Goal: Task Accomplishment & Management: Complete application form

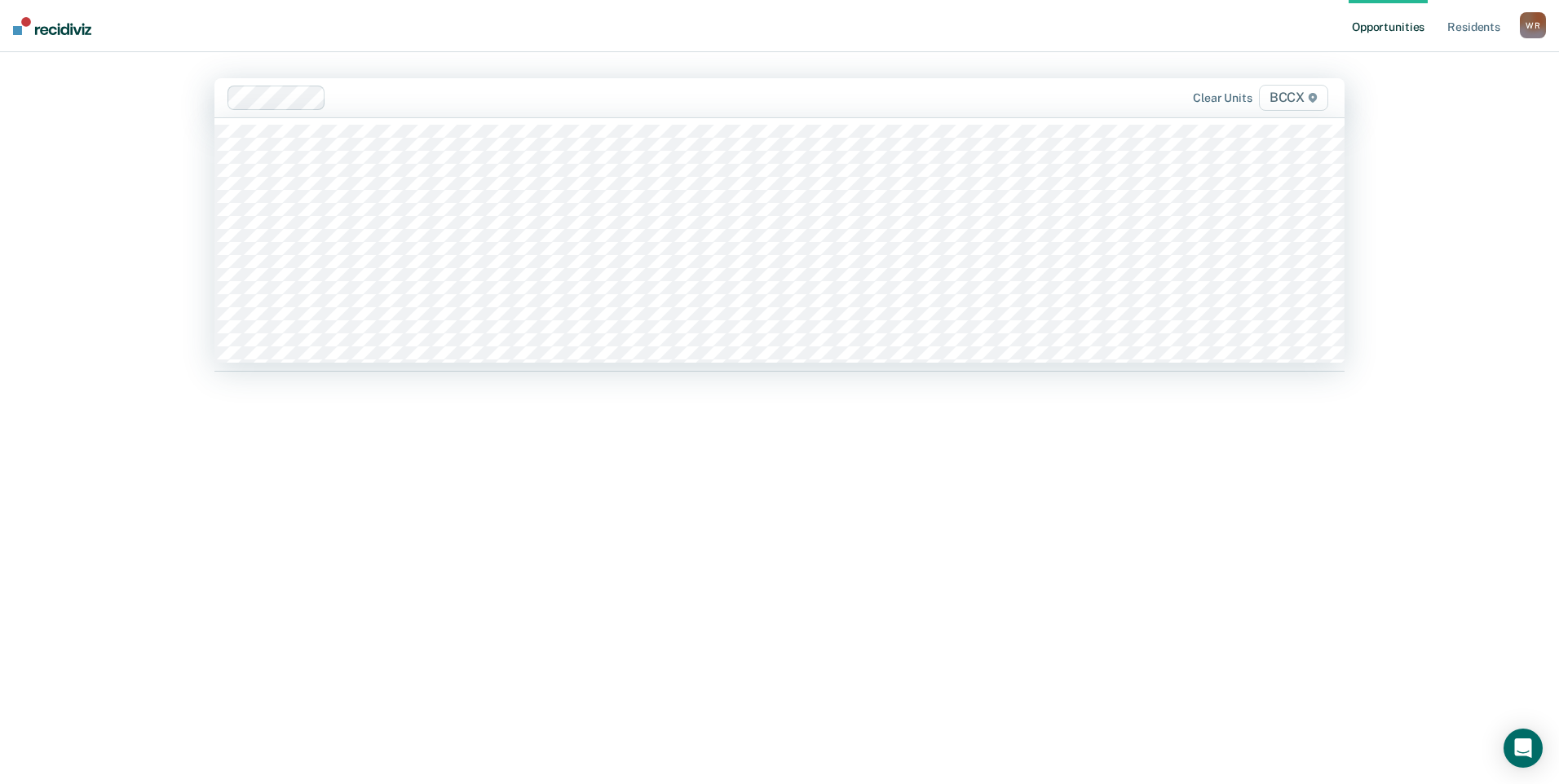
click at [362, 108] on div at bounding box center [614, 98] width 773 height 24
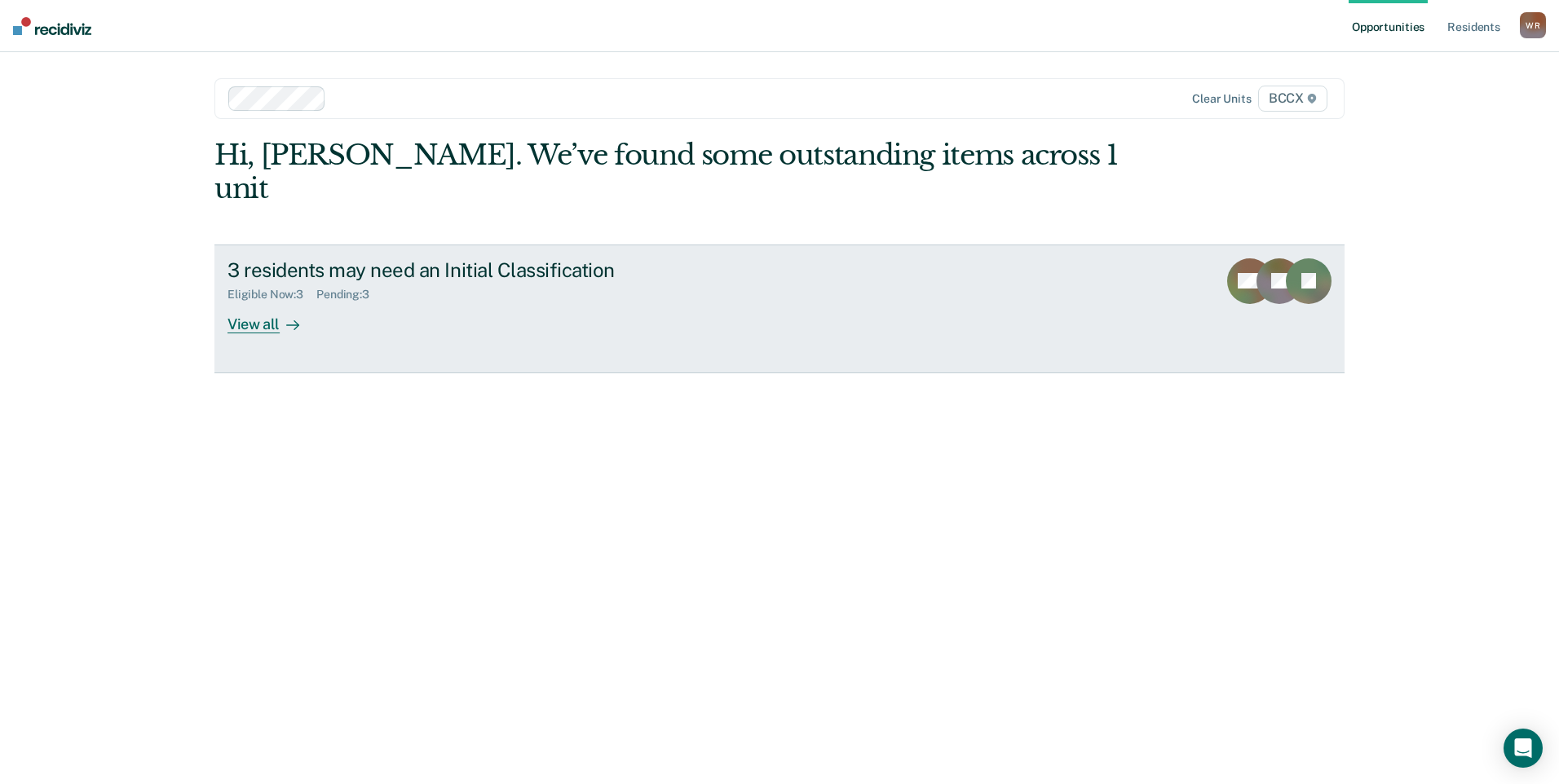
click at [270, 288] on div "Eligible Now : 3" at bounding box center [272, 294] width 89 height 14
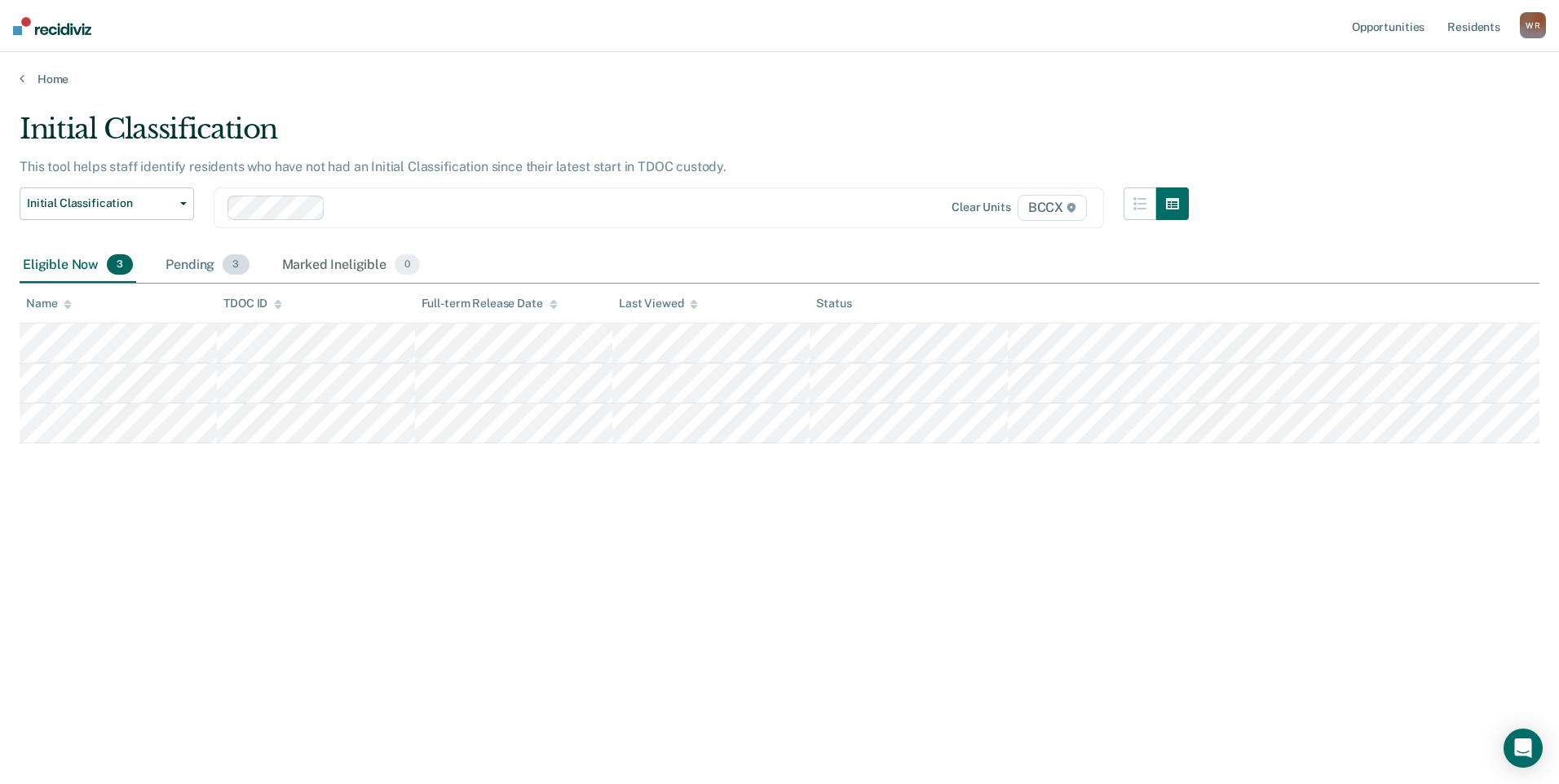
click at [194, 274] on div "Pending 3" at bounding box center [207, 265] width 90 height 36
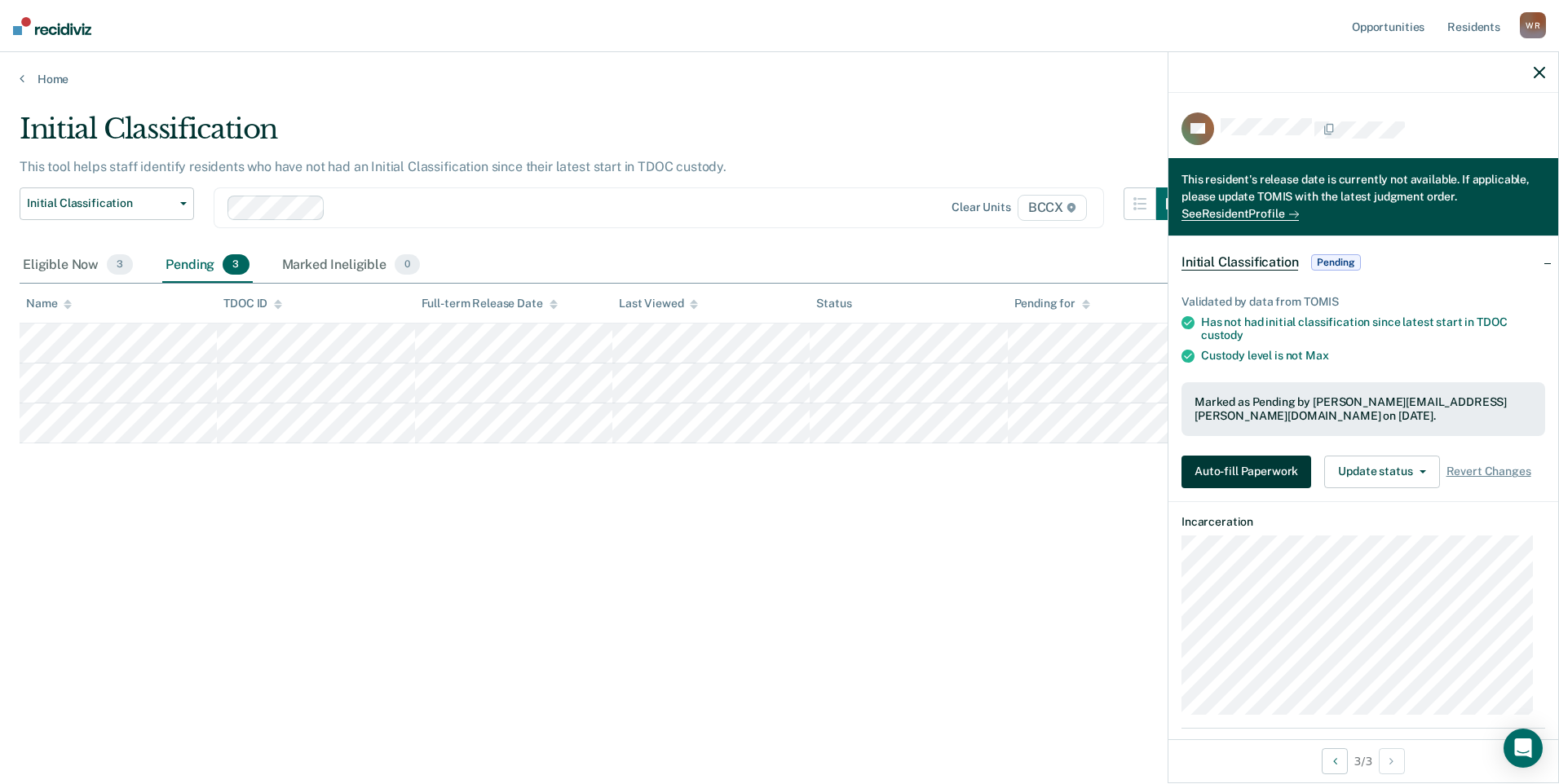
click at [1250, 463] on button "Auto-fill Paperwork" at bounding box center [1246, 472] width 129 height 32
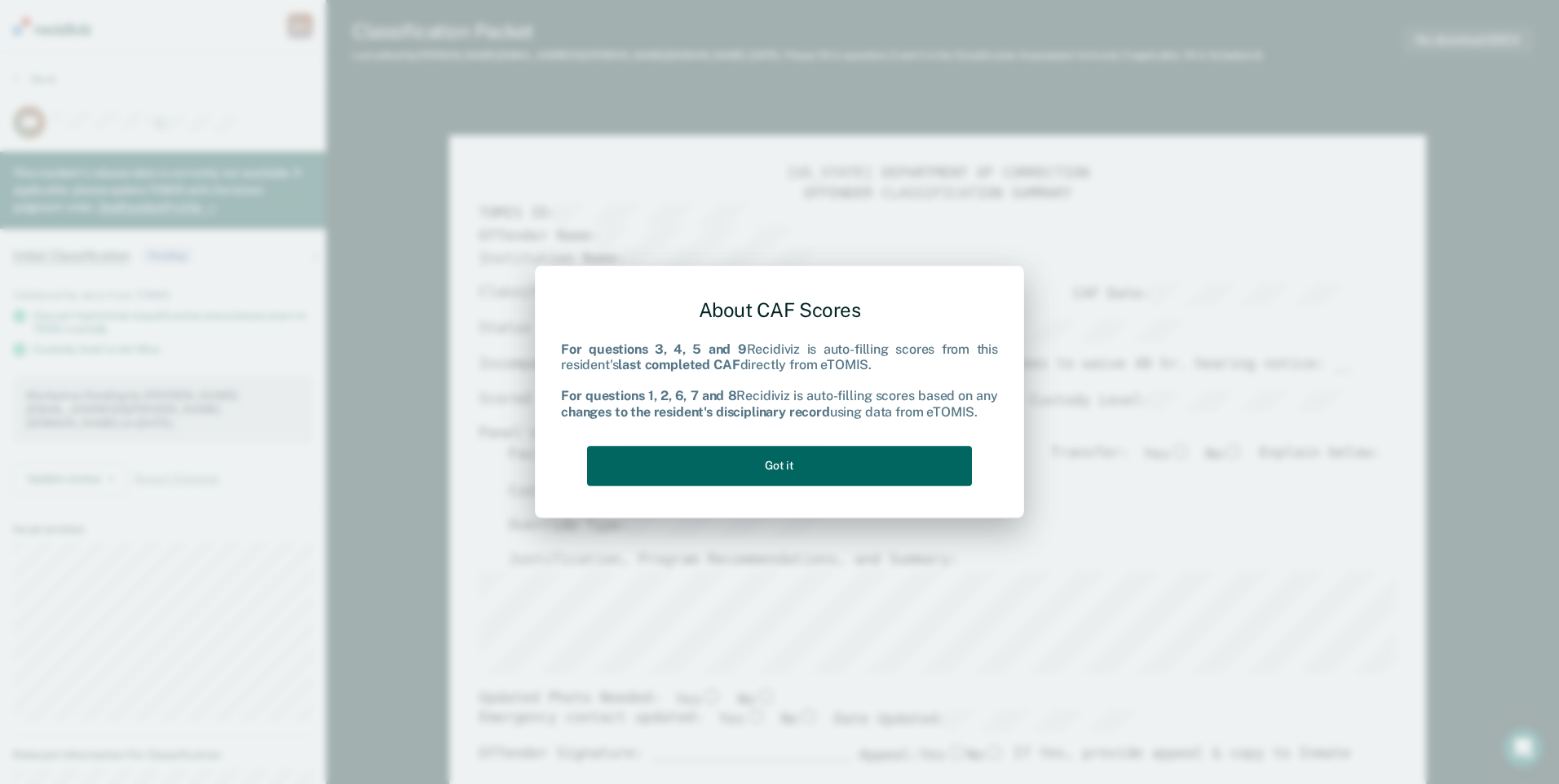
click at [826, 468] on button "Got it" at bounding box center [780, 465] width 385 height 40
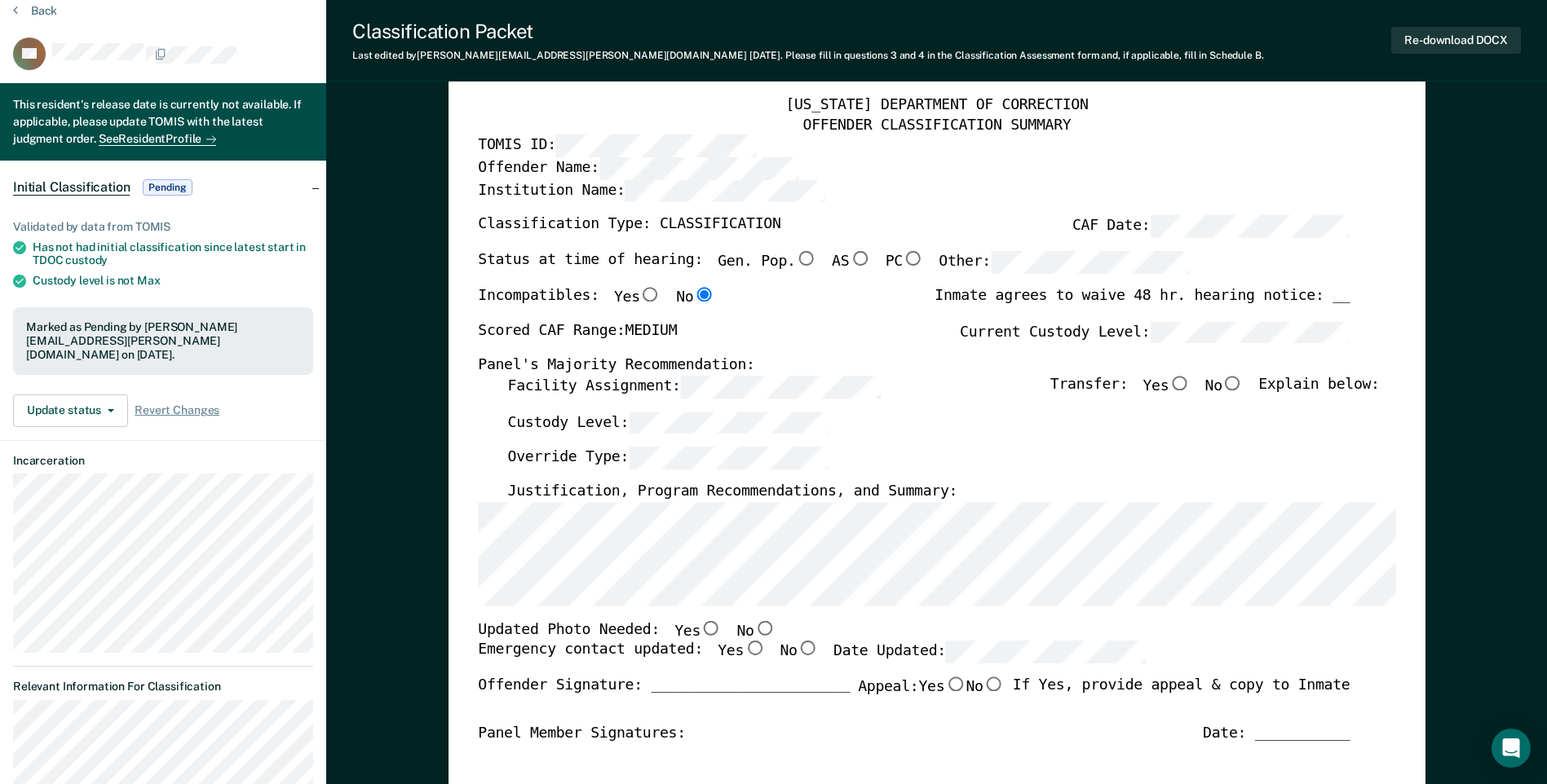
scroll to position [163, 0]
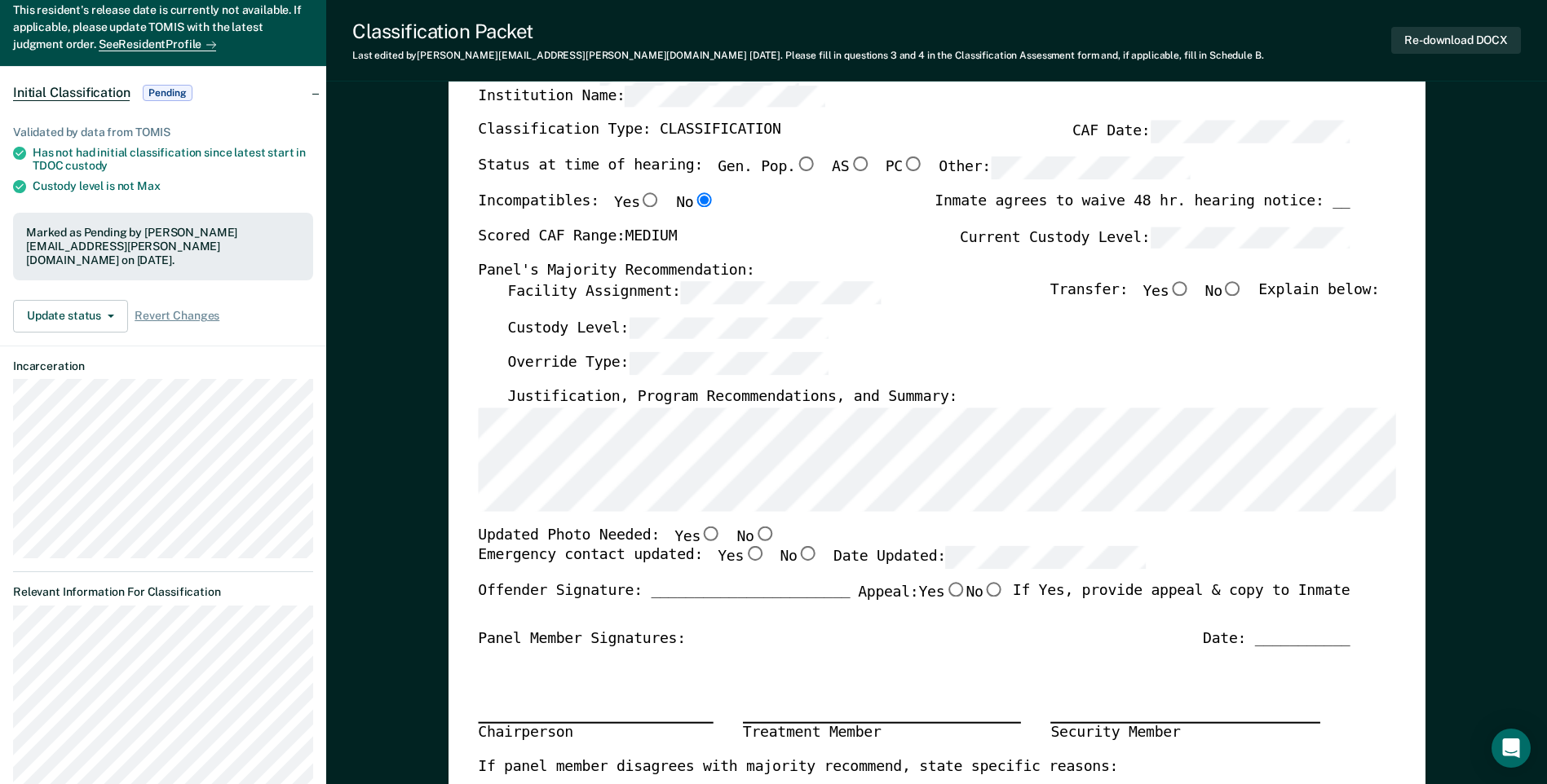
click at [754, 533] on input "No" at bounding box center [764, 533] width 21 height 15
type textarea "x"
radio input "true"
click at [743, 559] on input "Yes" at bounding box center [754, 555] width 21 height 15
type textarea "x"
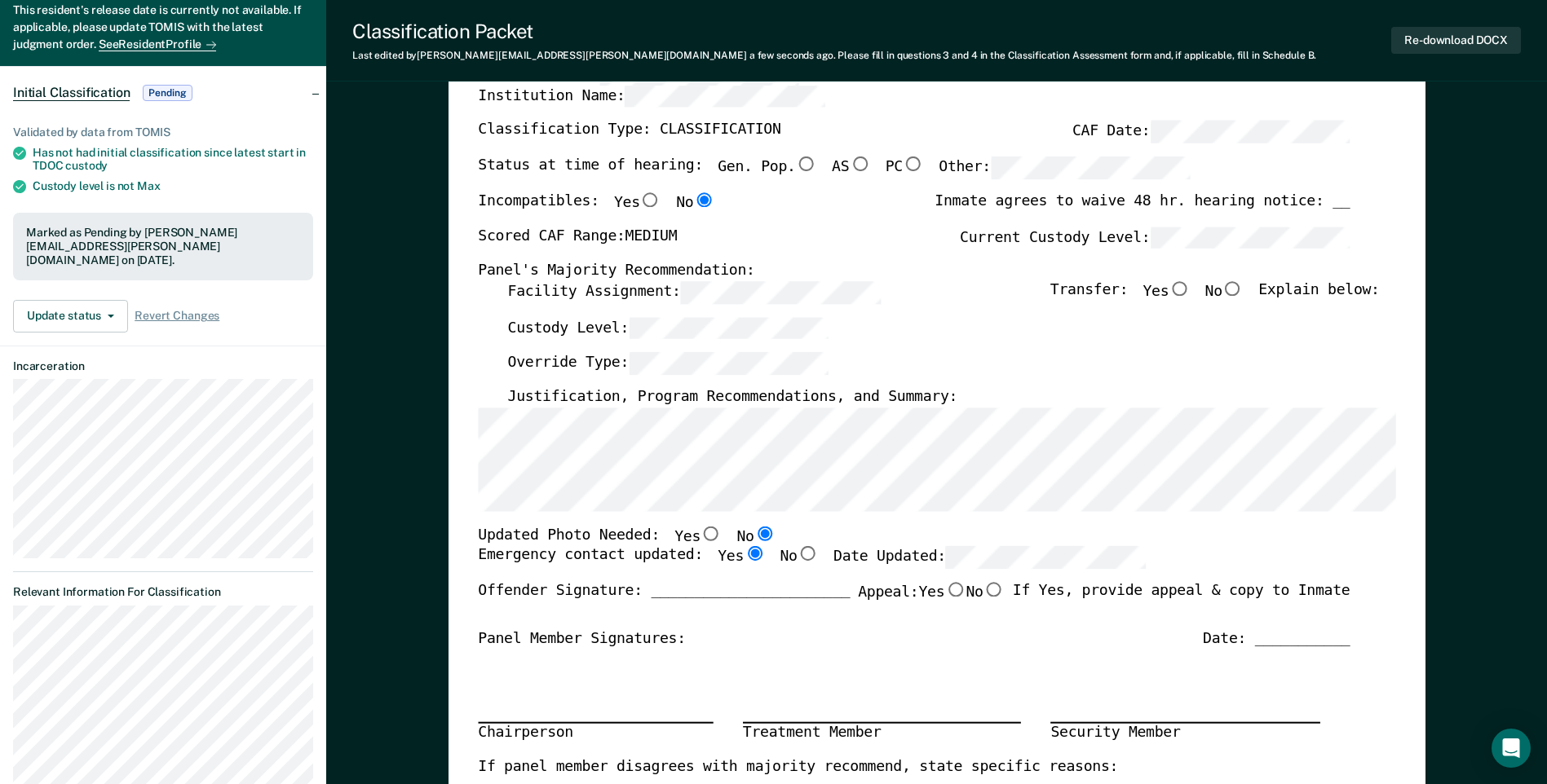
radio input "true"
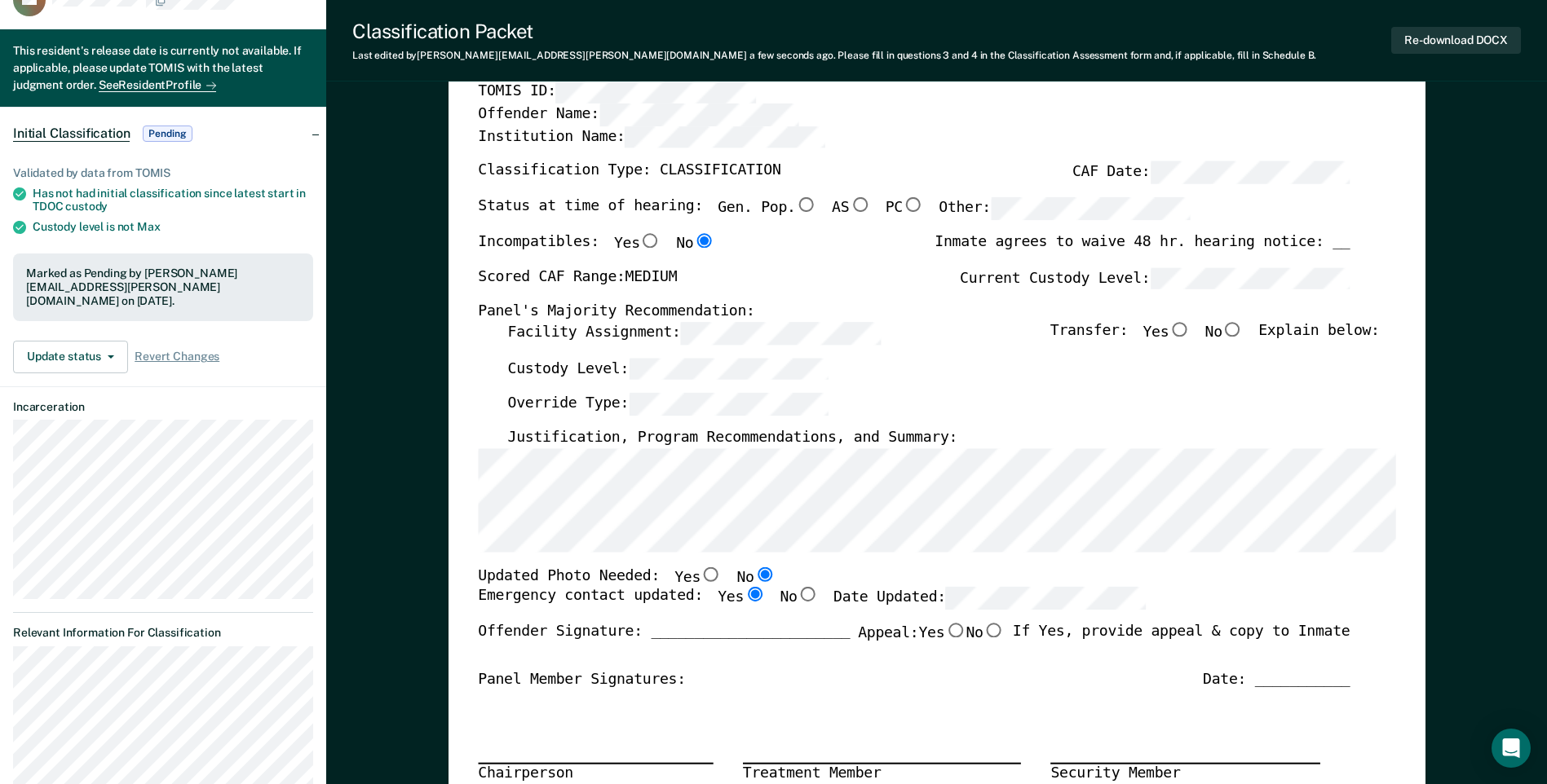
scroll to position [0, 0]
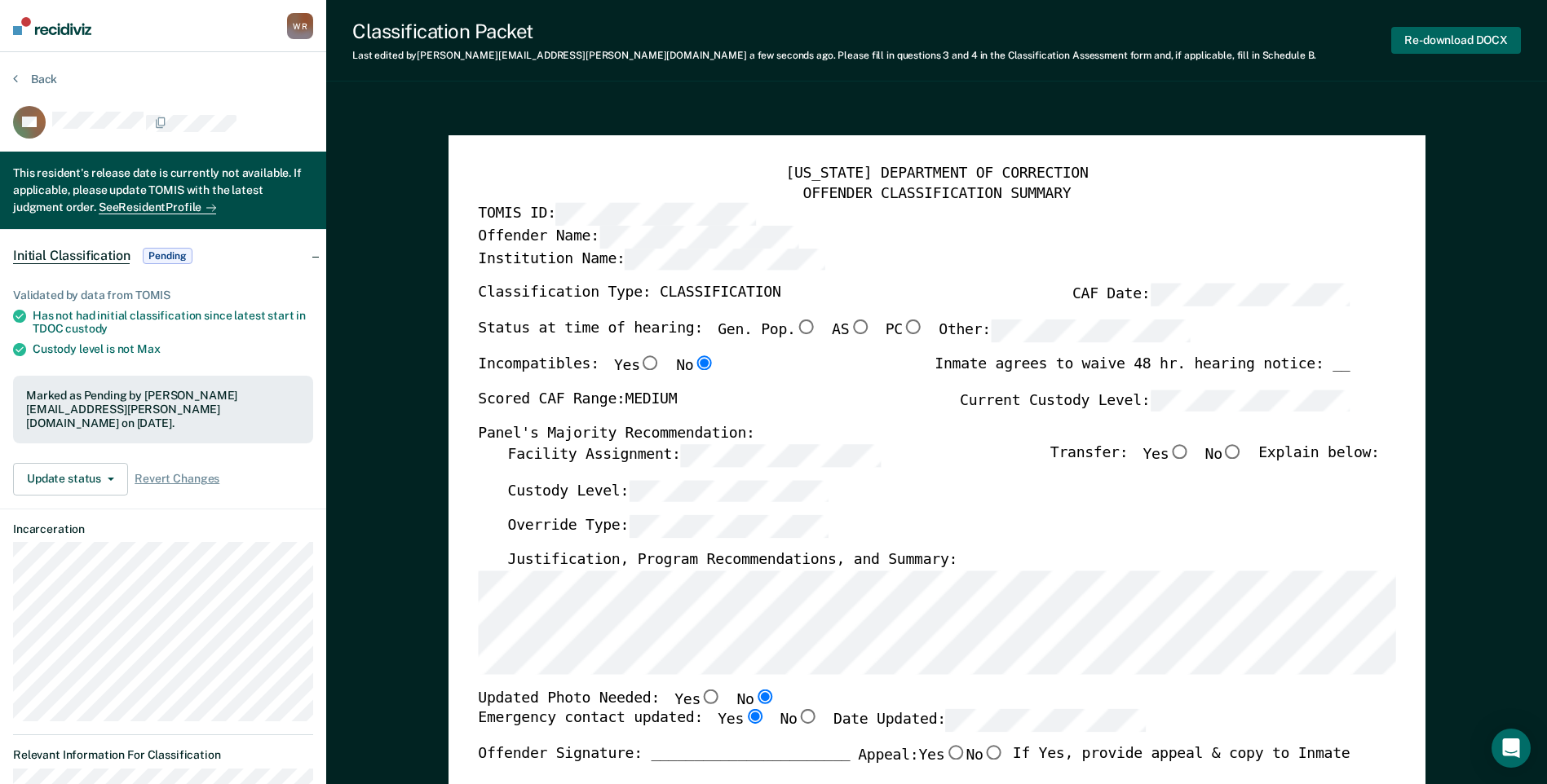
click at [1435, 39] on button "Re-download DOCX" at bounding box center [1456, 40] width 129 height 27
type textarea "x"
